Goal: Task Accomplishment & Management: Manage account settings

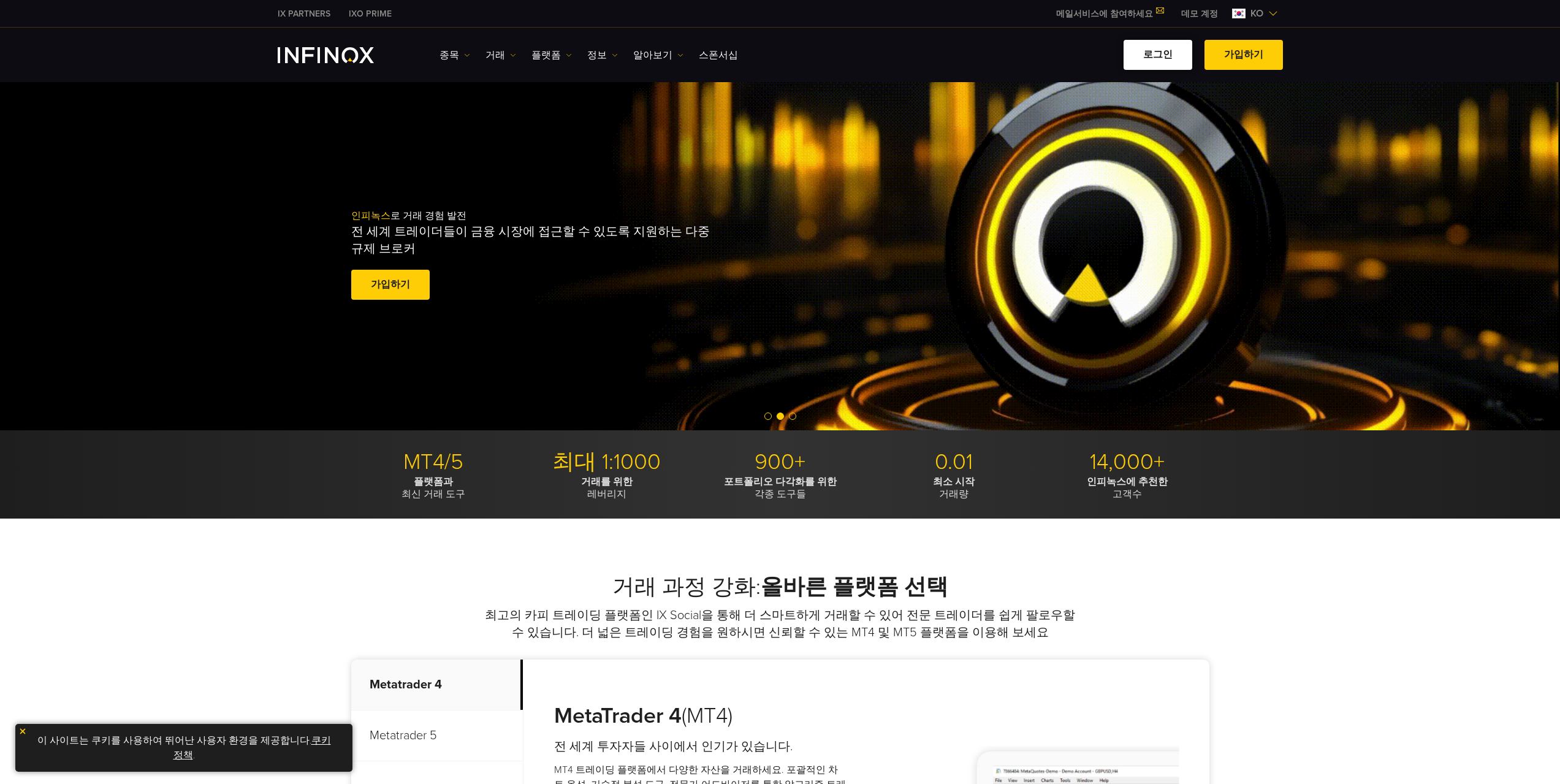
click at [1146, 58] on link "로그인" at bounding box center [1158, 55] width 69 height 30
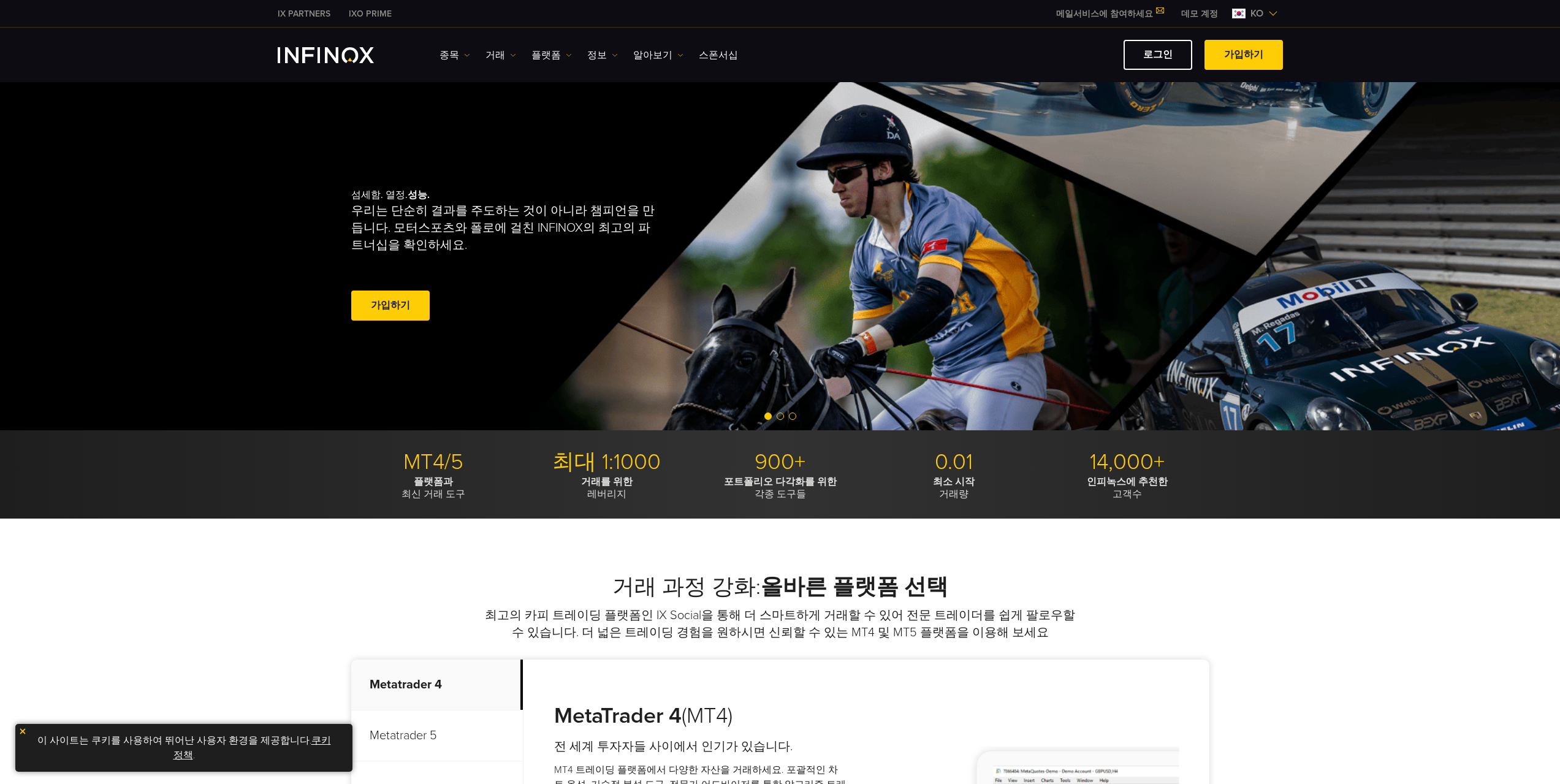
click at [1156, 41] on link "로그인" at bounding box center [1158, 55] width 69 height 30
drag, startPoint x: 0, startPoint y: 0, endPoint x: 1156, endPoint y: 41, distance: 1156.7
click at [1156, 41] on link "로그인" at bounding box center [1158, 55] width 69 height 30
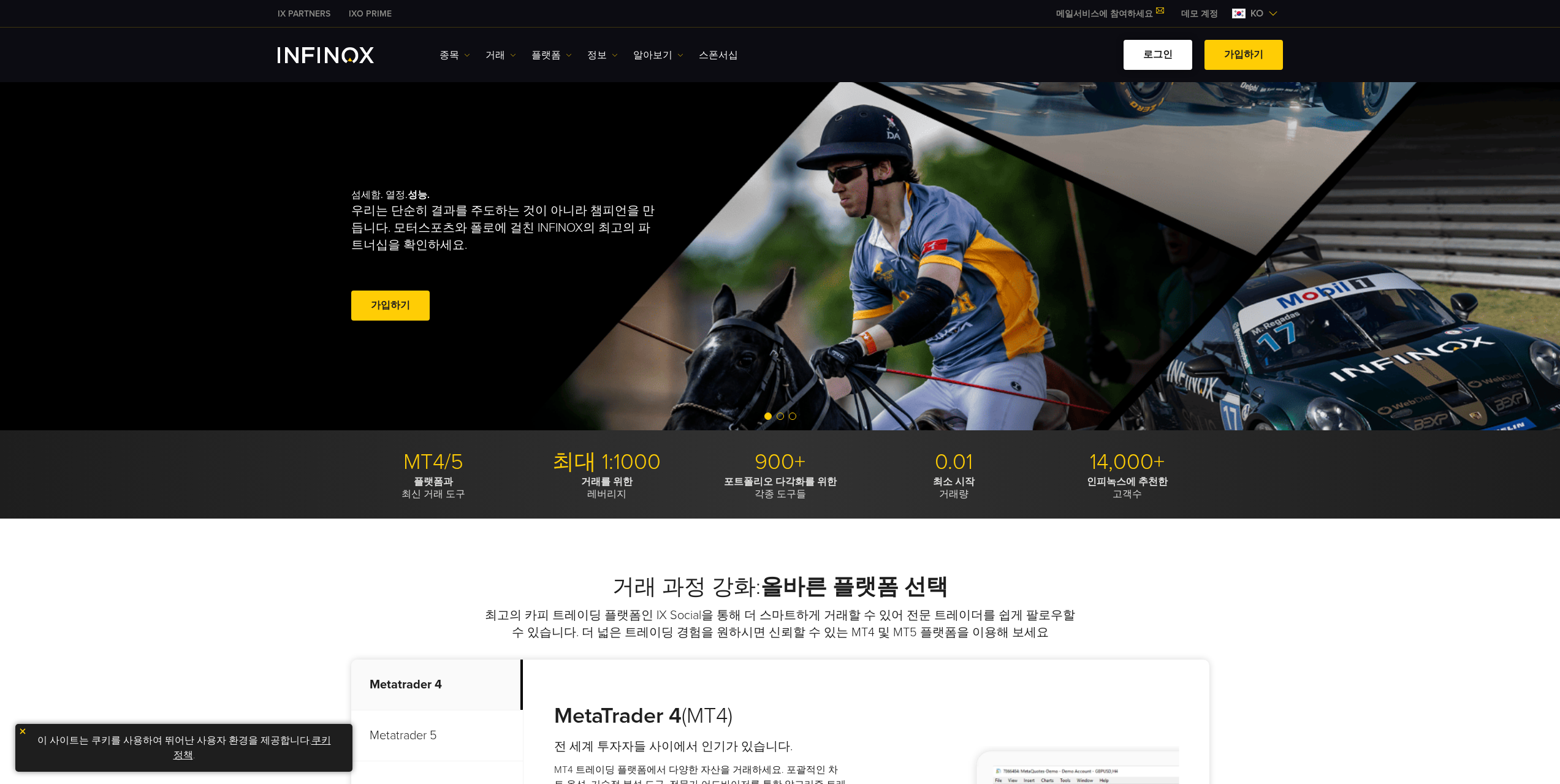
click at [1156, 42] on link "로그인" at bounding box center [1158, 55] width 69 height 30
click at [1160, 52] on link "로그인" at bounding box center [1158, 55] width 69 height 30
